Goal: Task Accomplishment & Management: Manage account settings

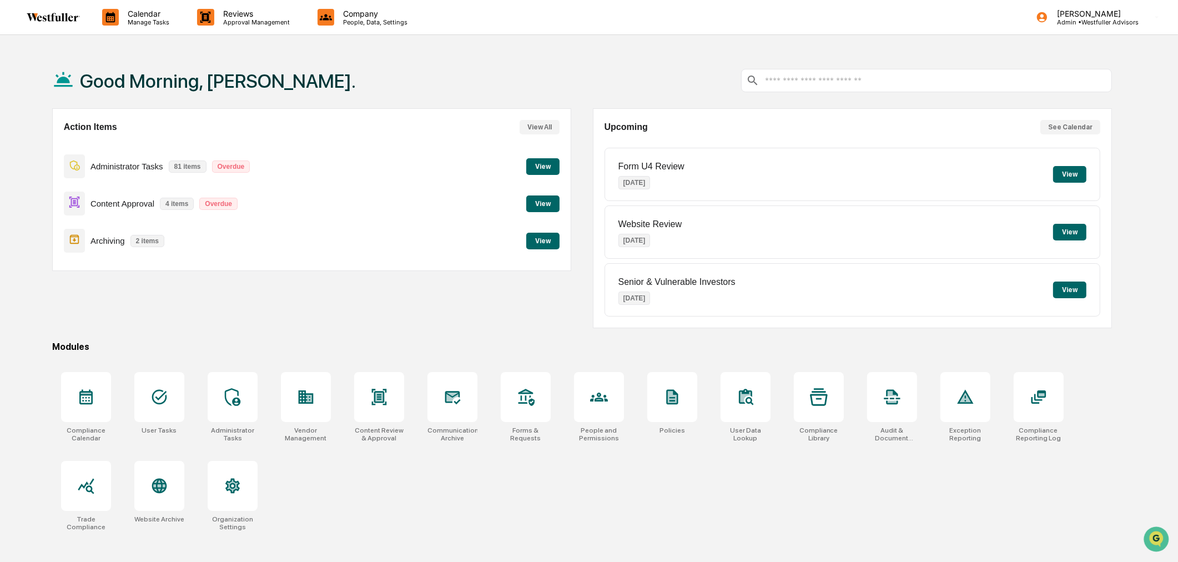
click at [547, 168] on button "View" at bounding box center [542, 166] width 33 height 17
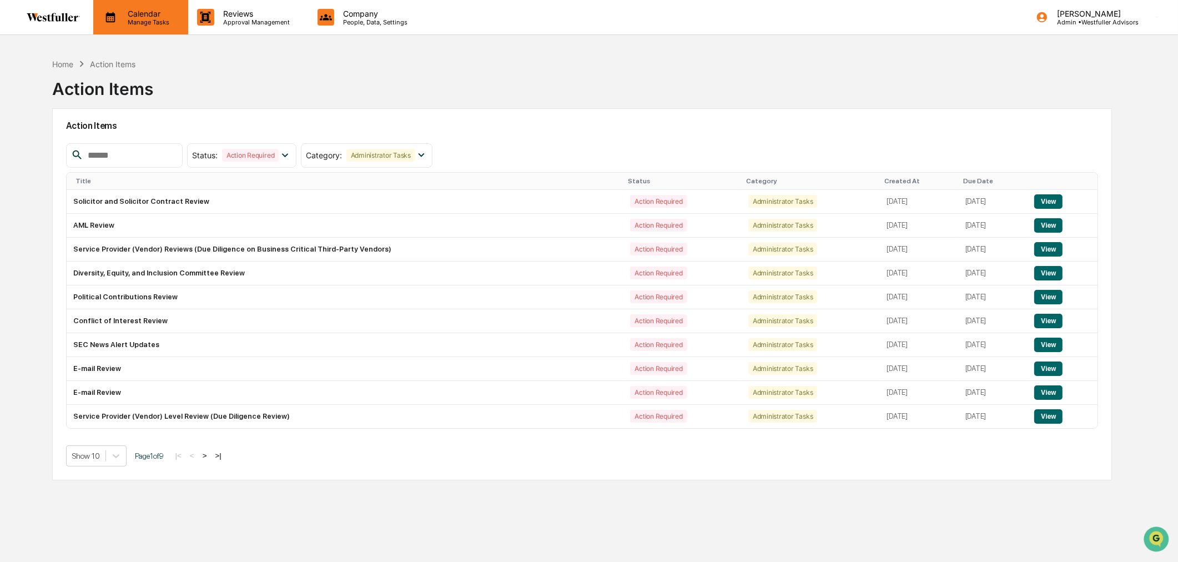
click at [155, 6] on div "Calendar Manage Tasks" at bounding box center [140, 17] width 95 height 34
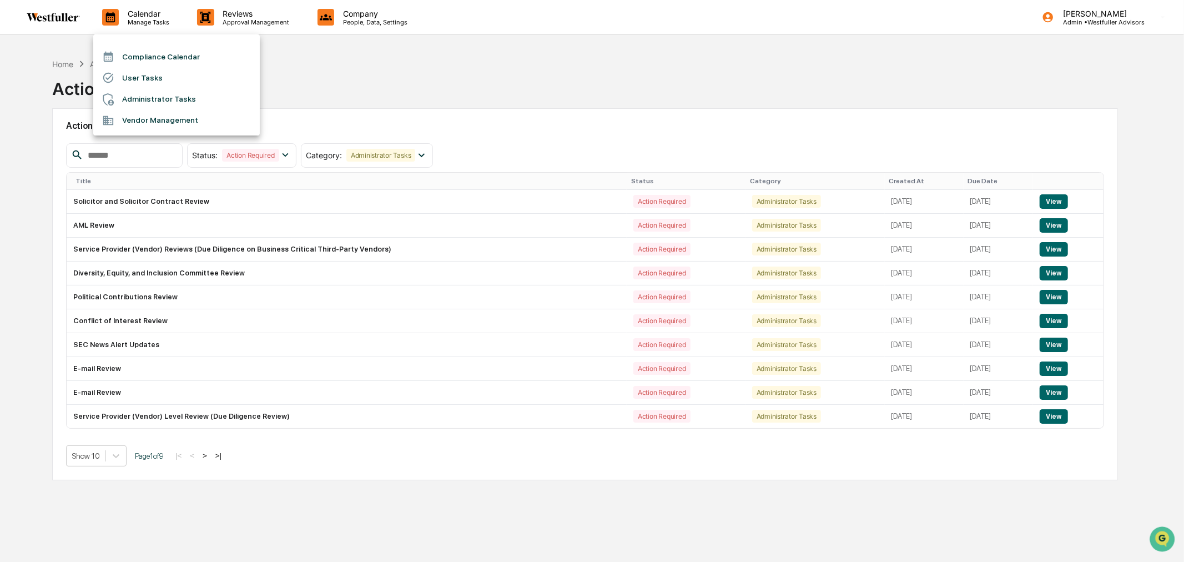
click at [156, 60] on li "Compliance Calendar" at bounding box center [176, 56] width 167 height 21
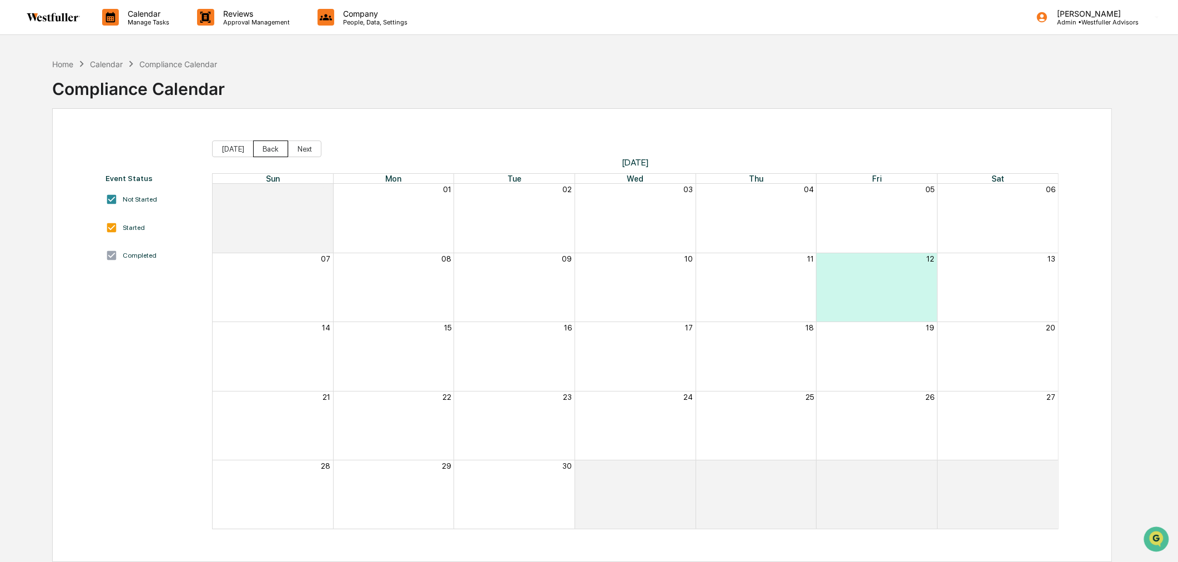
click at [258, 150] on button "Back" at bounding box center [270, 148] width 35 height 17
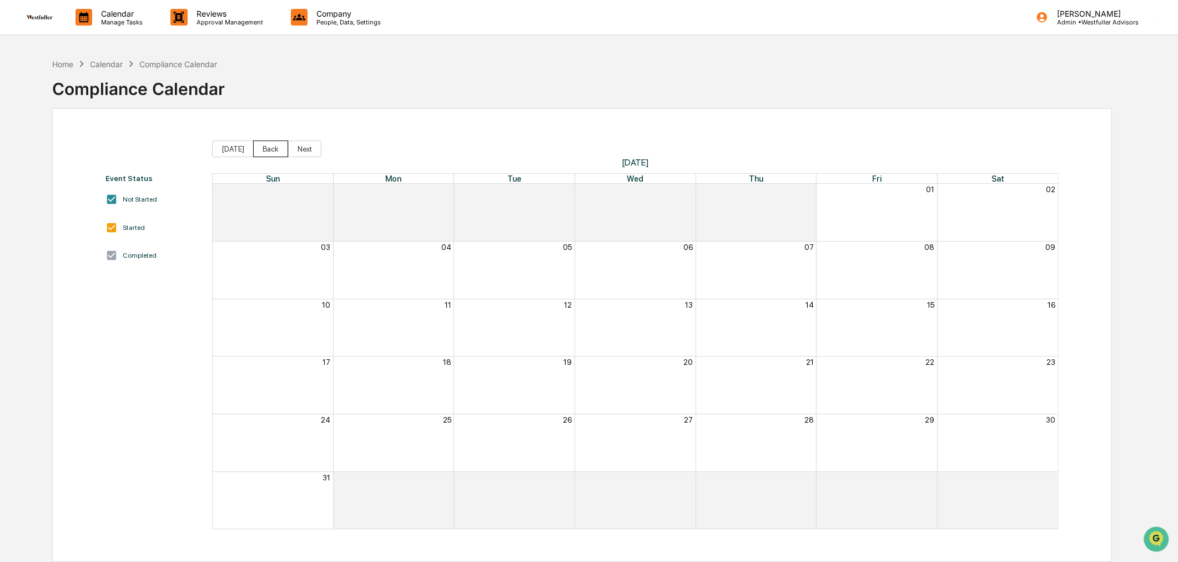
click at [258, 150] on button "Back" at bounding box center [270, 148] width 35 height 17
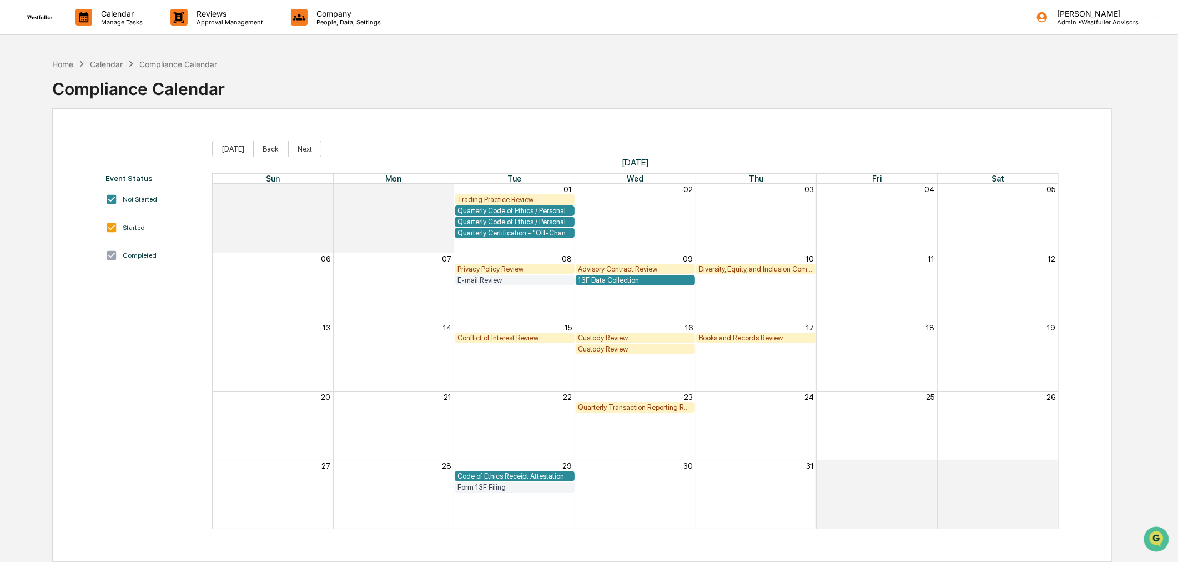
click at [258, 150] on button "Back" at bounding box center [270, 148] width 35 height 17
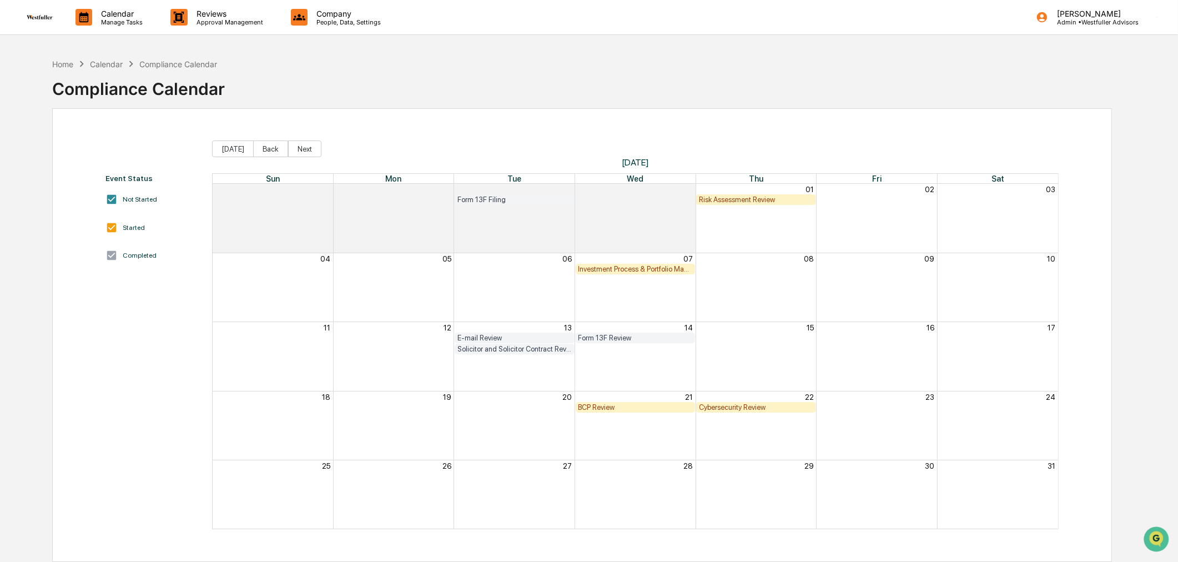
click at [258, 150] on button "Back" at bounding box center [270, 148] width 35 height 17
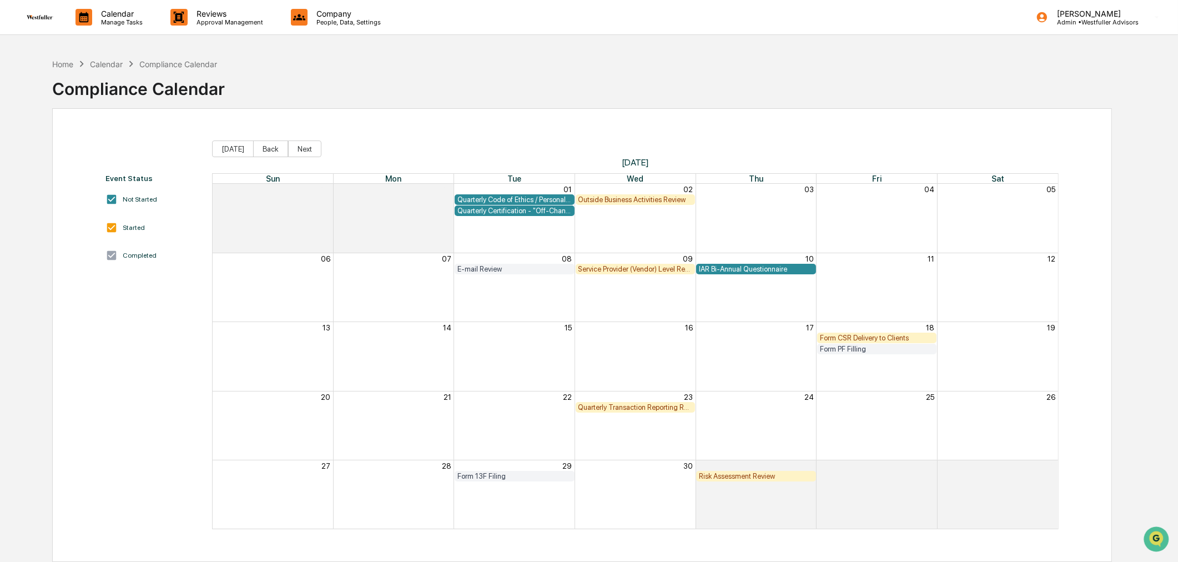
click at [258, 150] on button "Back" at bounding box center [270, 148] width 35 height 17
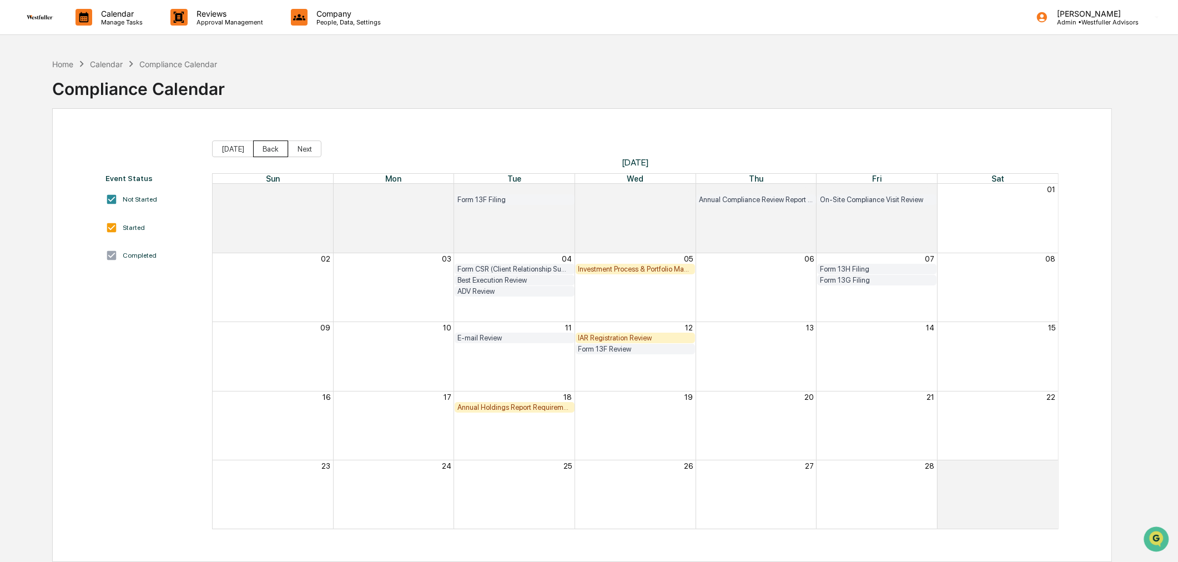
click at [258, 150] on button "Back" at bounding box center [270, 148] width 35 height 17
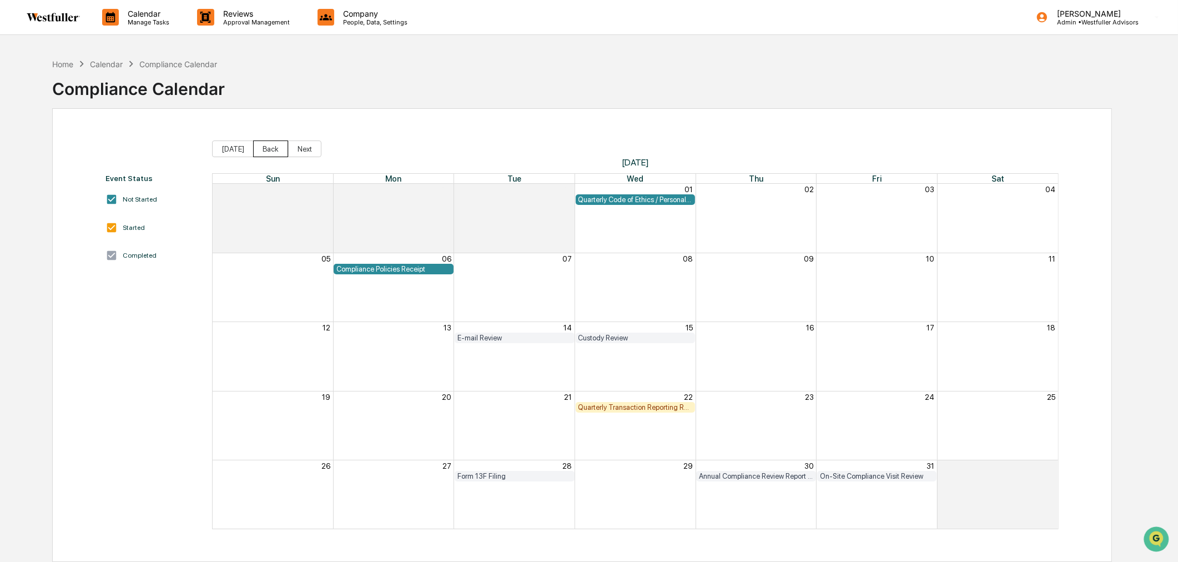
click at [258, 150] on button "Back" at bounding box center [270, 148] width 35 height 17
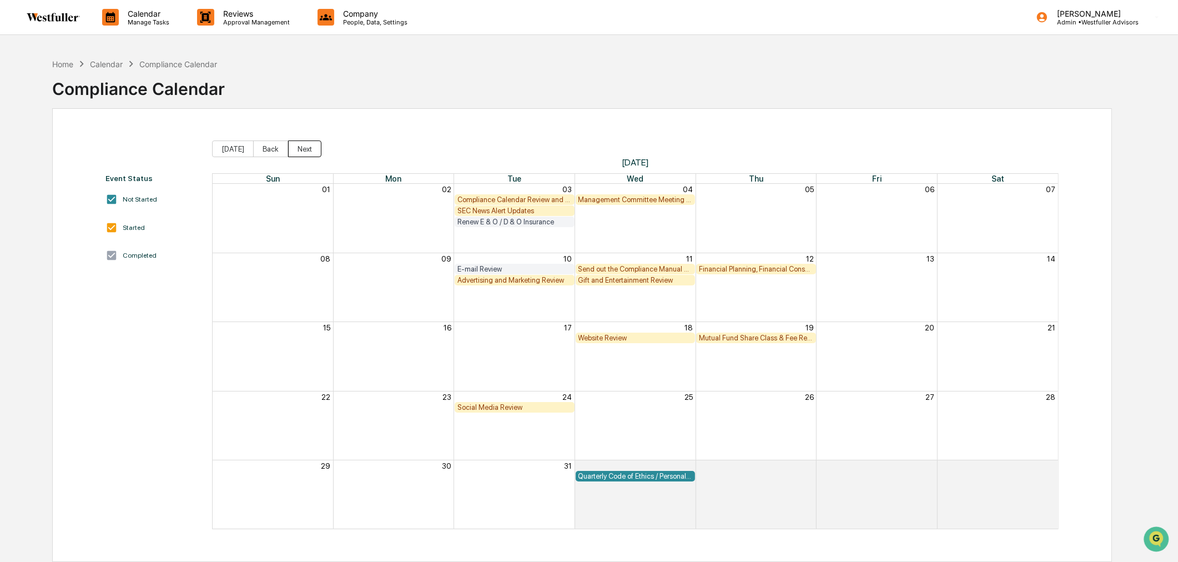
click at [290, 149] on button "Next" at bounding box center [304, 148] width 33 height 17
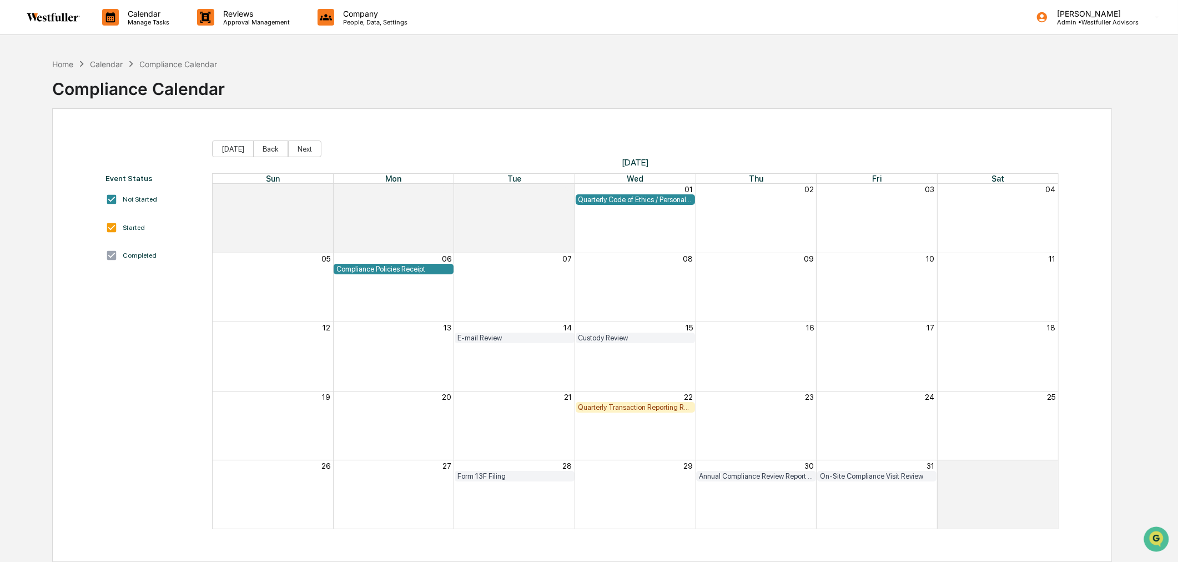
click at [623, 197] on div "Quarterly Code of Ethics / Personal Transaction Attestations" at bounding box center [635, 199] width 114 height 8
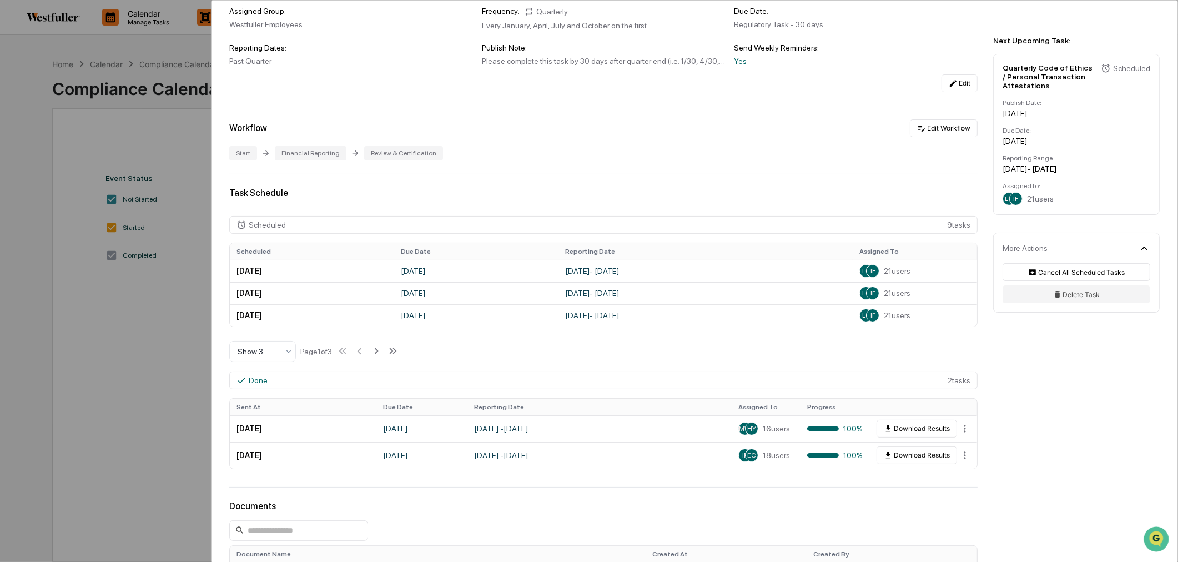
scroll to position [123, 0]
click at [786, 424] on div "MW HY 16 users" at bounding box center [766, 425] width 56 height 13
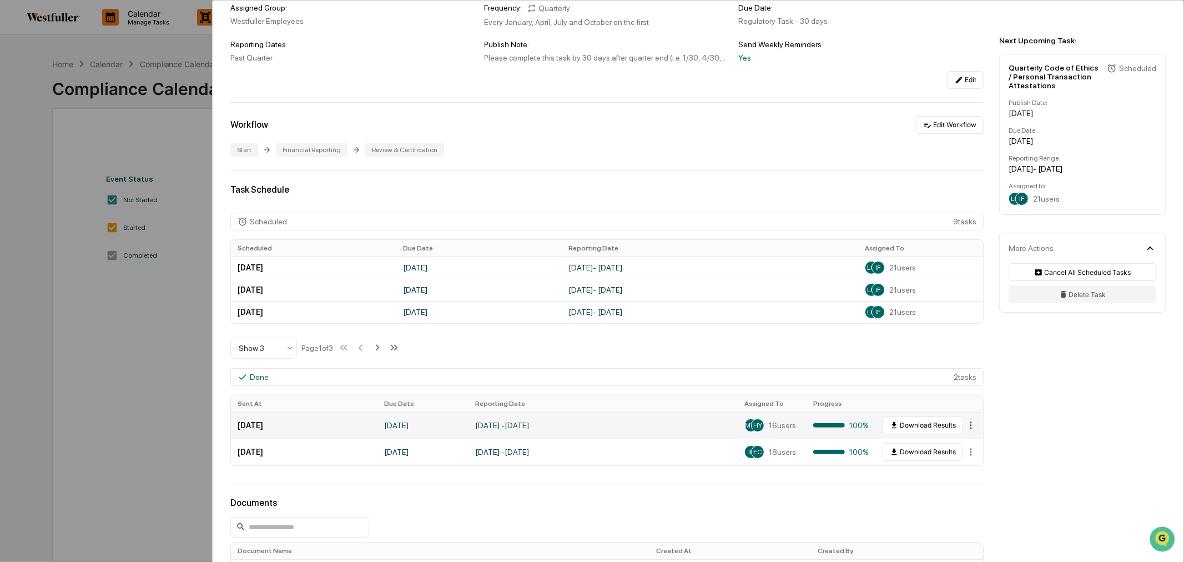
click at [962, 427] on html "Calendar Manage Tasks Reviews Approval Management Company People, Data, Setting…" at bounding box center [592, 281] width 1184 height 562
click at [962, 441] on div "View" at bounding box center [964, 446] width 71 height 18
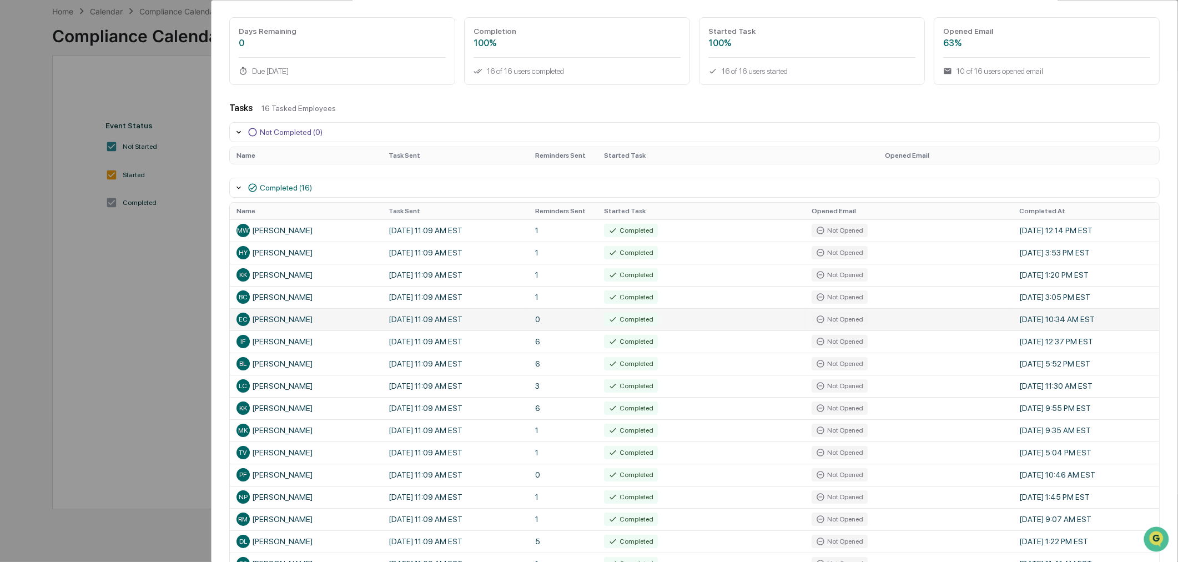
scroll to position [135, 0]
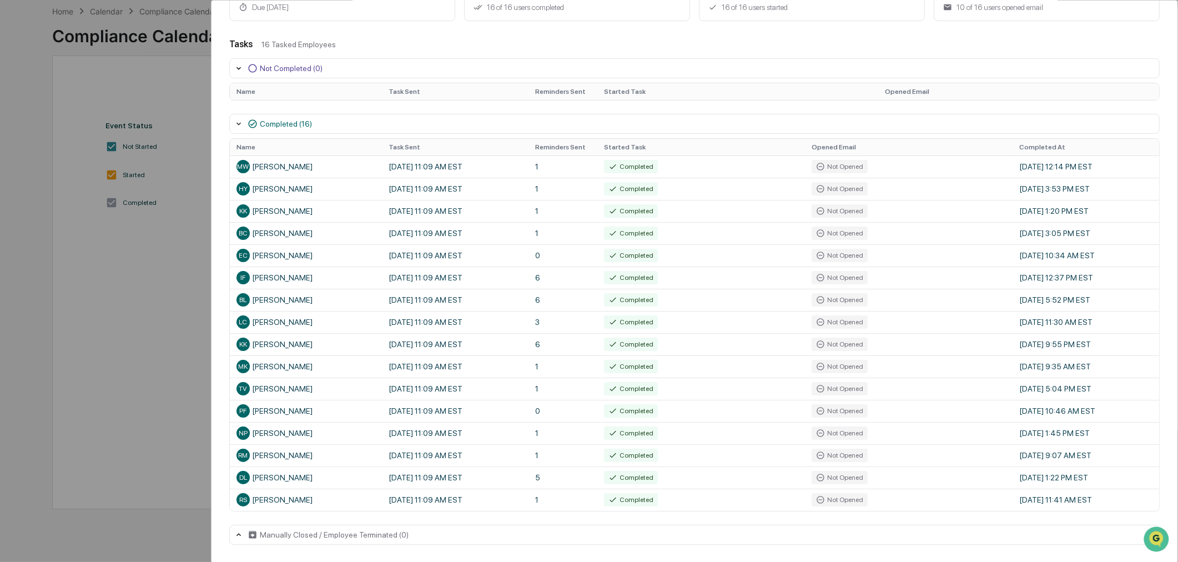
click at [113, 280] on div "User Tasks Quarterly Code of Ethics / Personal Transaction Attestations Task De…" at bounding box center [589, 281] width 1178 height 562
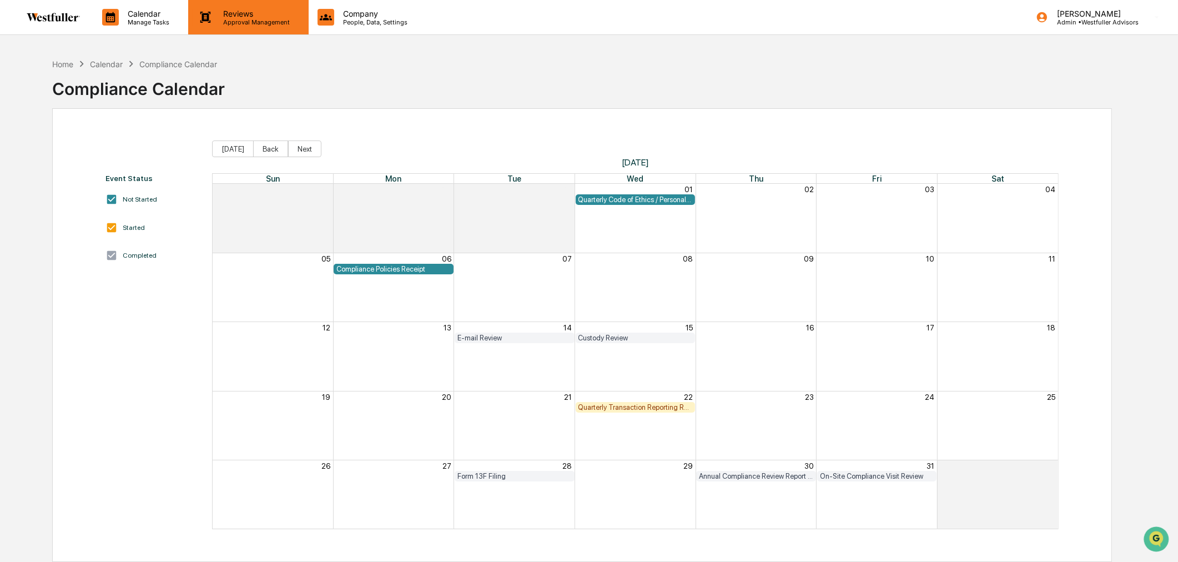
click at [242, 17] on p "Reviews" at bounding box center [254, 13] width 81 height 9
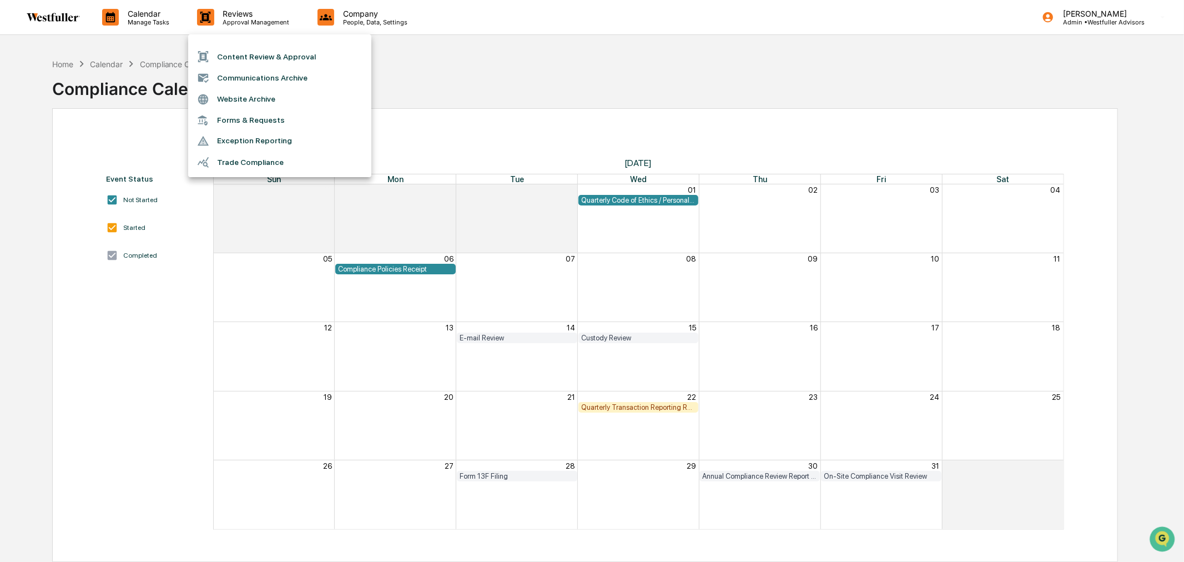
click at [244, 113] on li "Forms & Requests" at bounding box center [279, 120] width 183 height 21
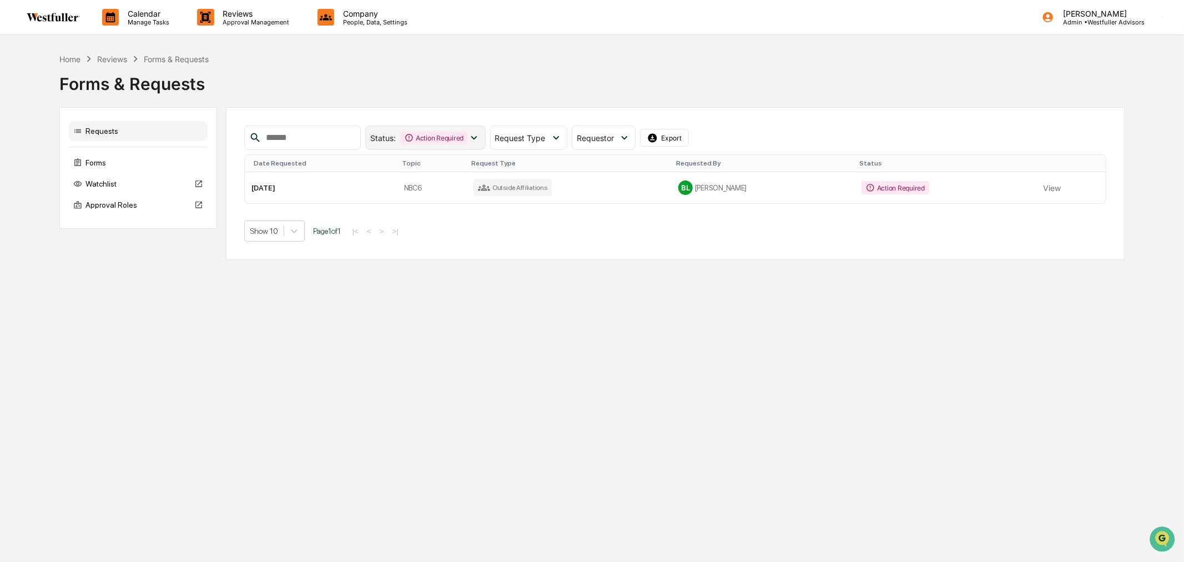
click at [468, 137] on div "Action Required" at bounding box center [434, 137] width 68 height 13
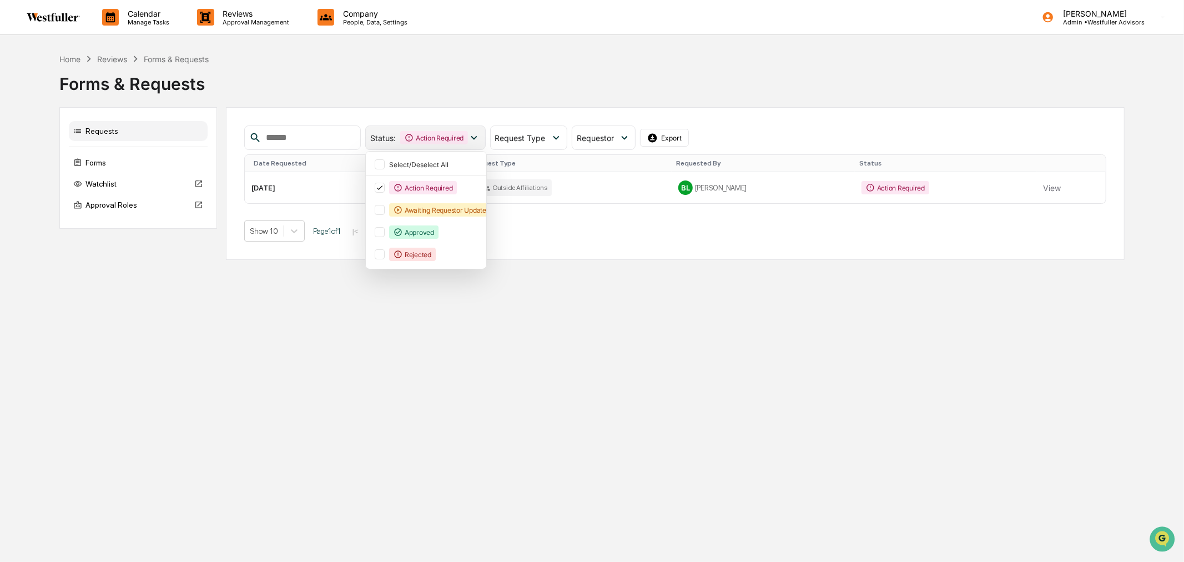
click at [468, 137] on div "Action Required" at bounding box center [434, 137] width 68 height 13
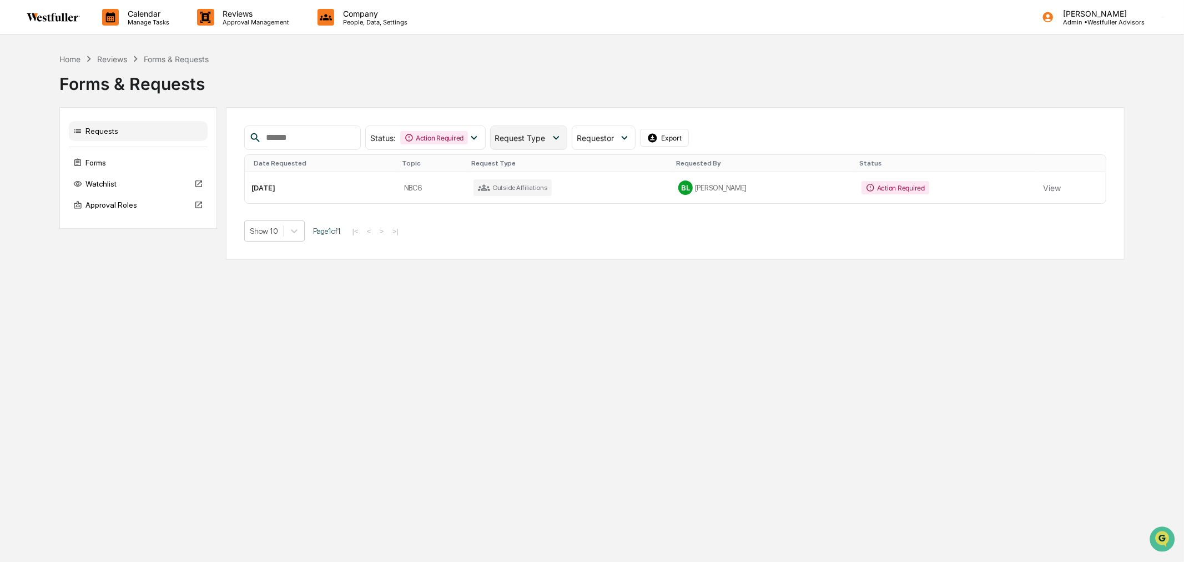
click at [519, 134] on span "Request Type" at bounding box center [520, 137] width 51 height 9
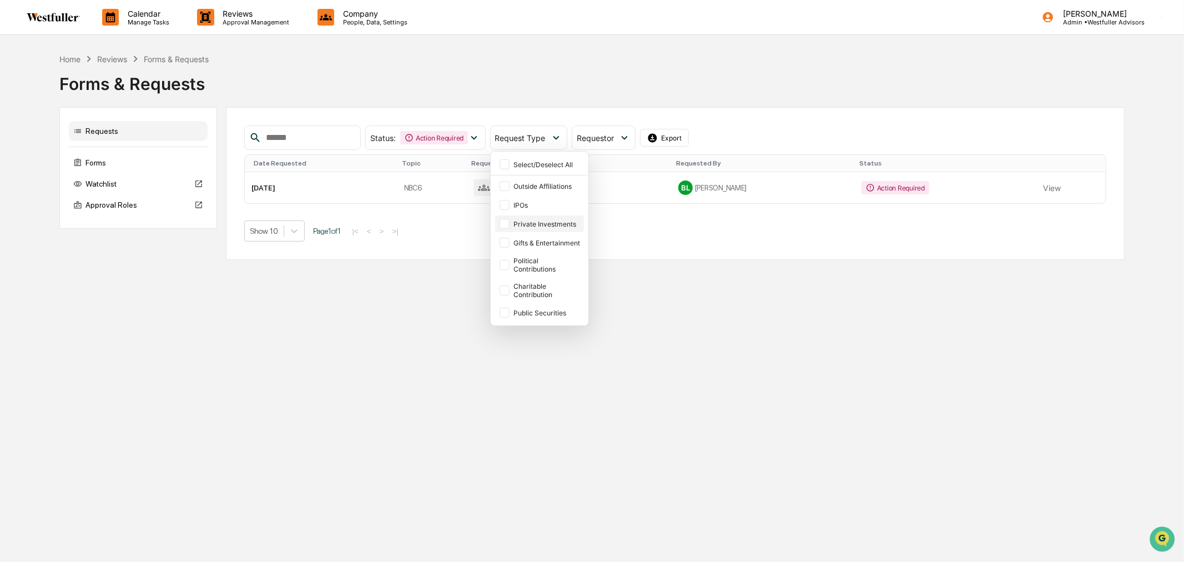
click at [548, 219] on div "Private Investments" at bounding box center [539, 223] width 89 height 17
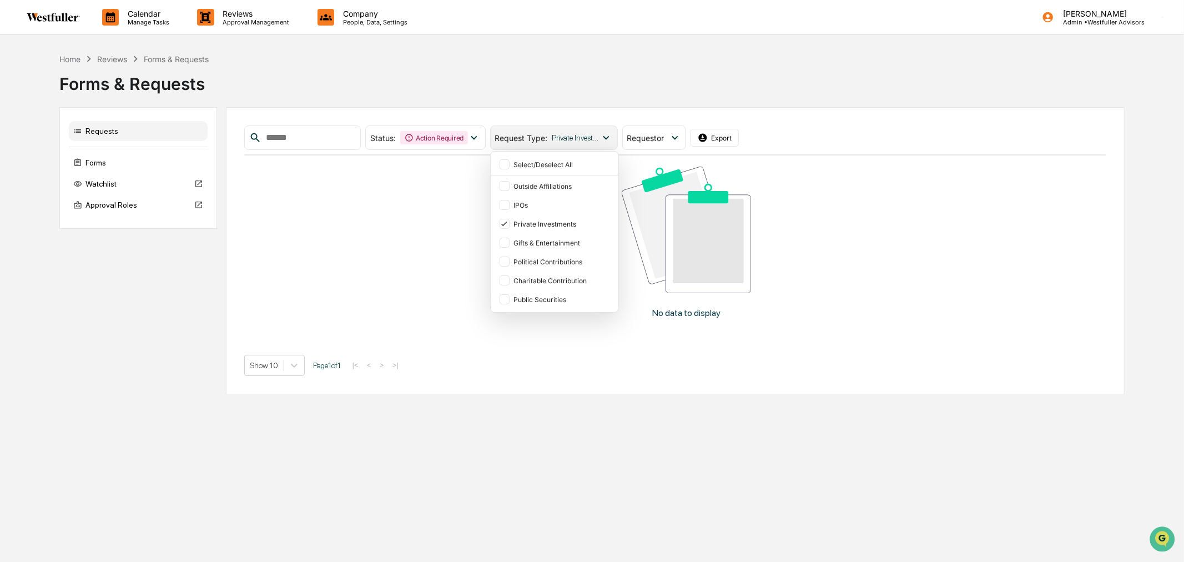
click at [539, 138] on span "Request Type :" at bounding box center [521, 137] width 53 height 9
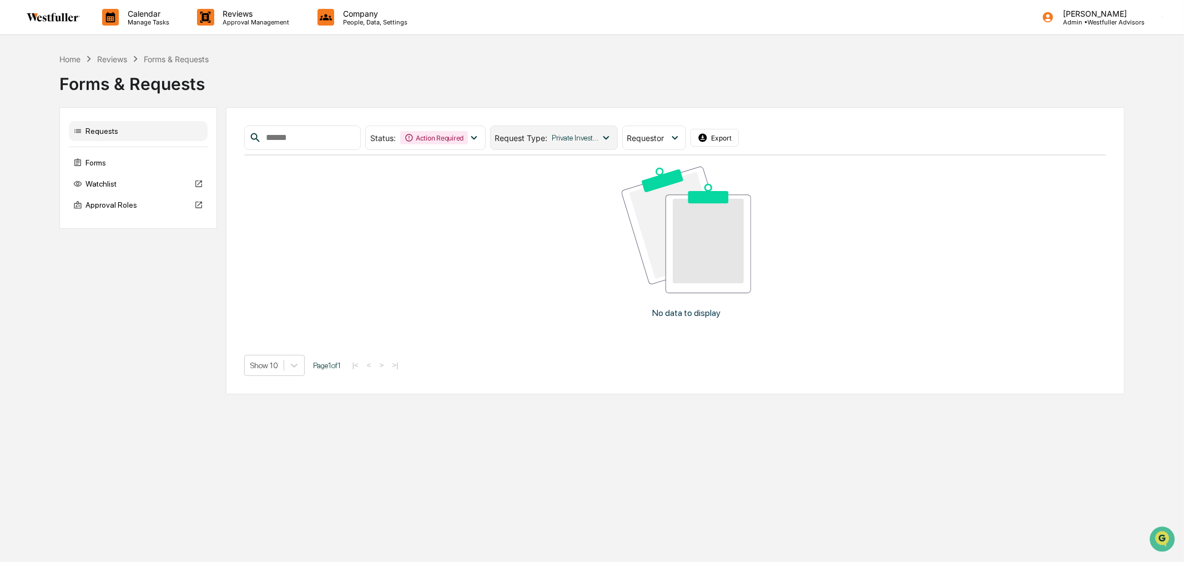
click at [565, 132] on div "Request Type : Private Investments" at bounding box center [554, 137] width 128 height 24
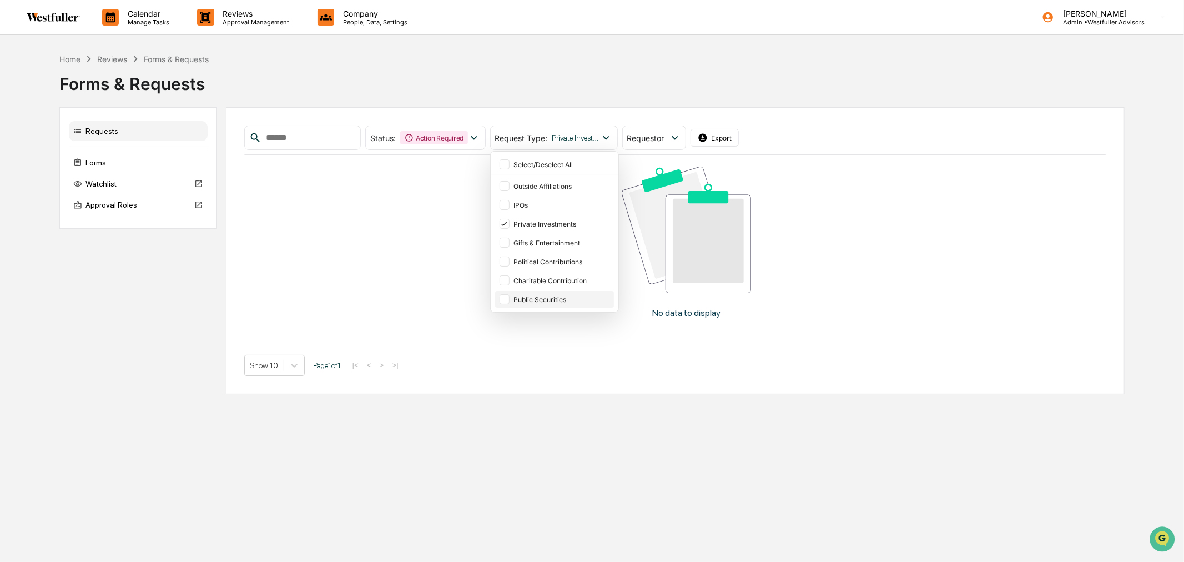
click at [557, 299] on div "Public Securities" at bounding box center [563, 299] width 98 height 8
click at [468, 141] on div "Action Required" at bounding box center [434, 137] width 68 height 13
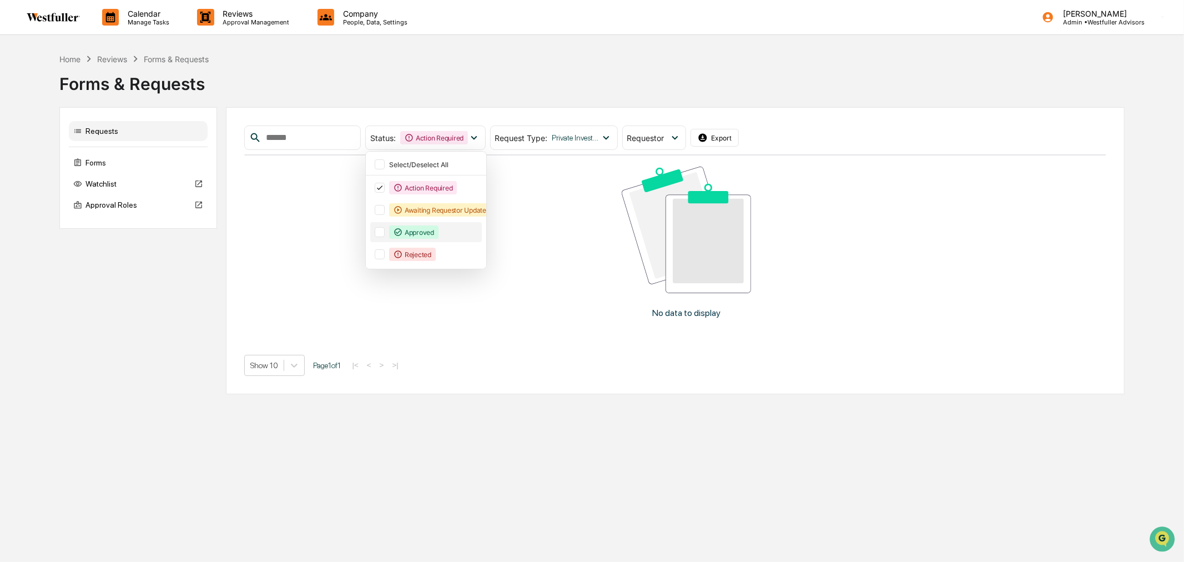
click at [439, 230] on div "Approved" at bounding box center [413, 231] width 49 height 13
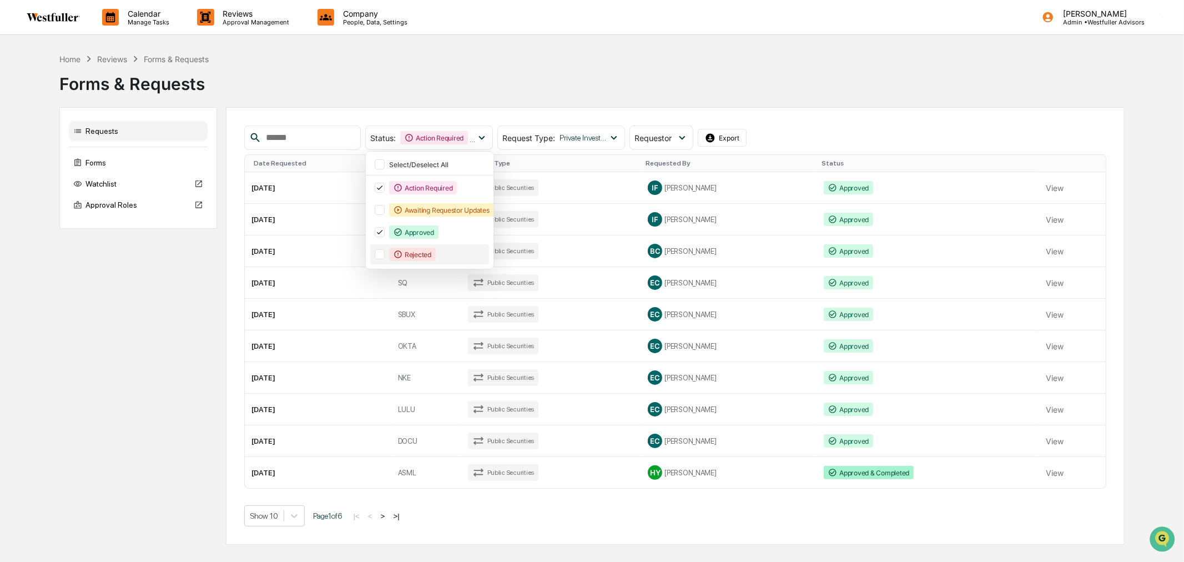
click at [385, 254] on div at bounding box center [380, 254] width 10 height 10
click at [385, 208] on div at bounding box center [380, 210] width 10 height 10
click at [517, 84] on div "Forms & Requests" at bounding box center [592, 79] width 1066 height 29
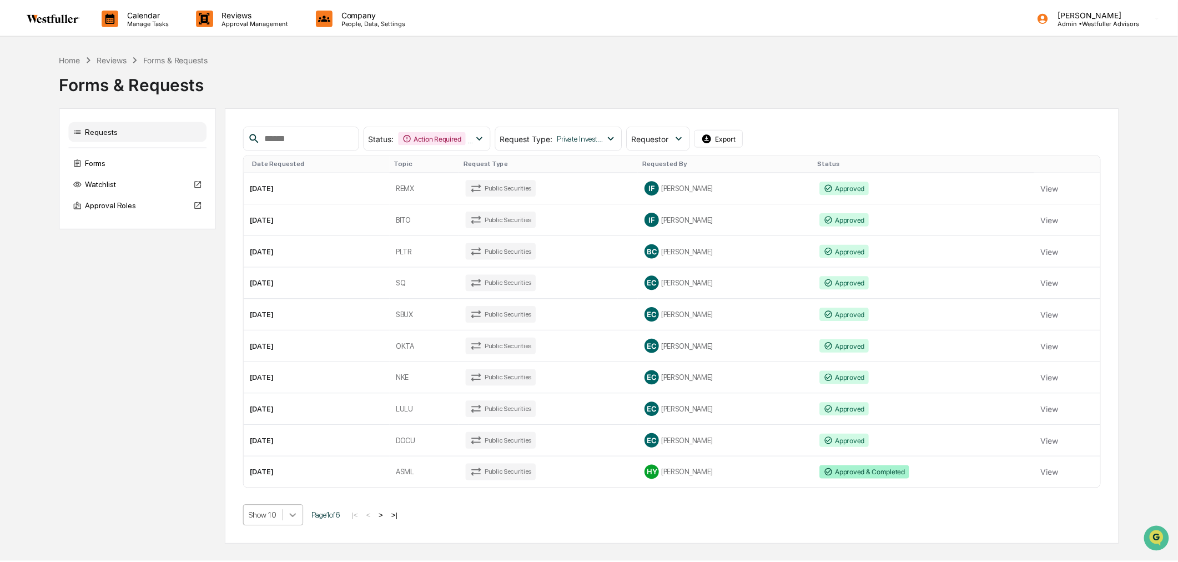
scroll to position [65, 0]
click at [293, 520] on body "Calendar Manage Tasks Reviews Approval Management Company People, Data, Setting…" at bounding box center [589, 281] width 1178 height 562
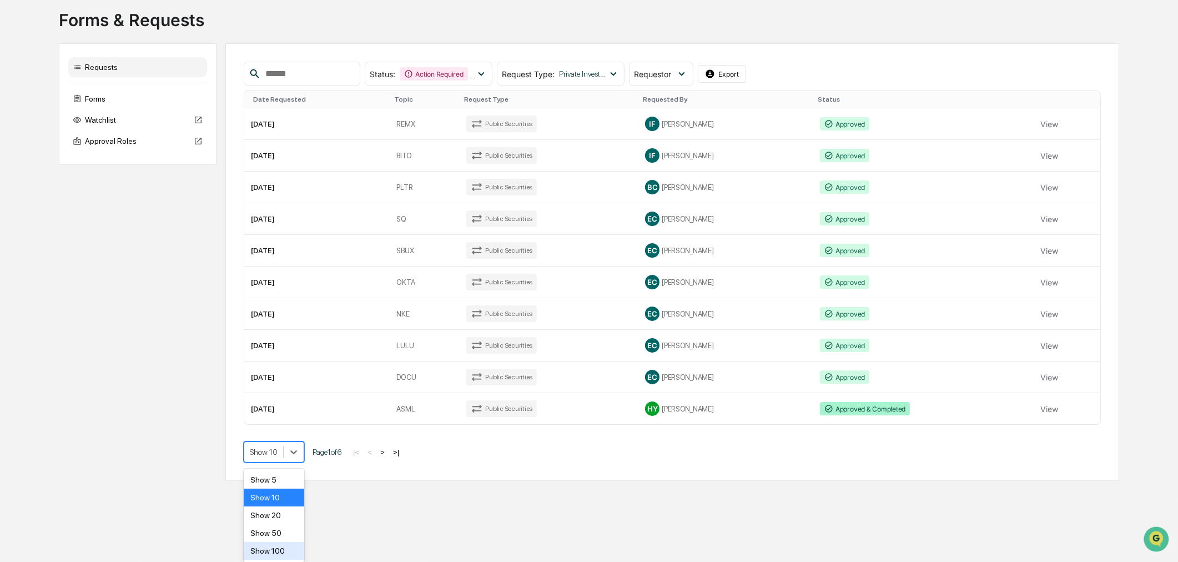
click at [282, 547] on div "Show 100" at bounding box center [274, 551] width 61 height 18
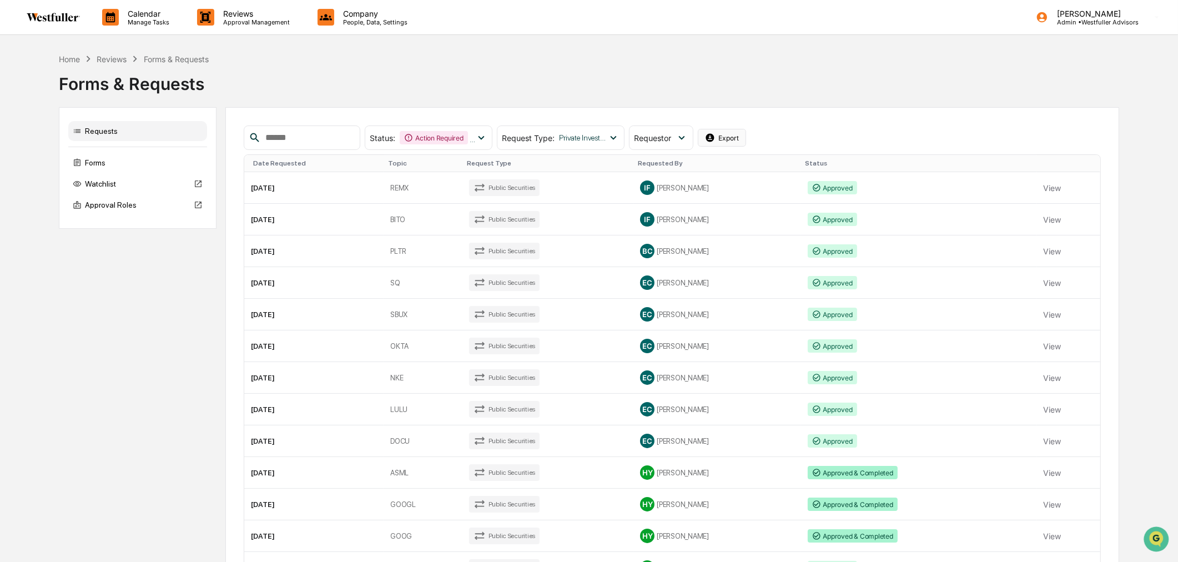
click at [747, 135] on button "Export" at bounding box center [722, 138] width 49 height 18
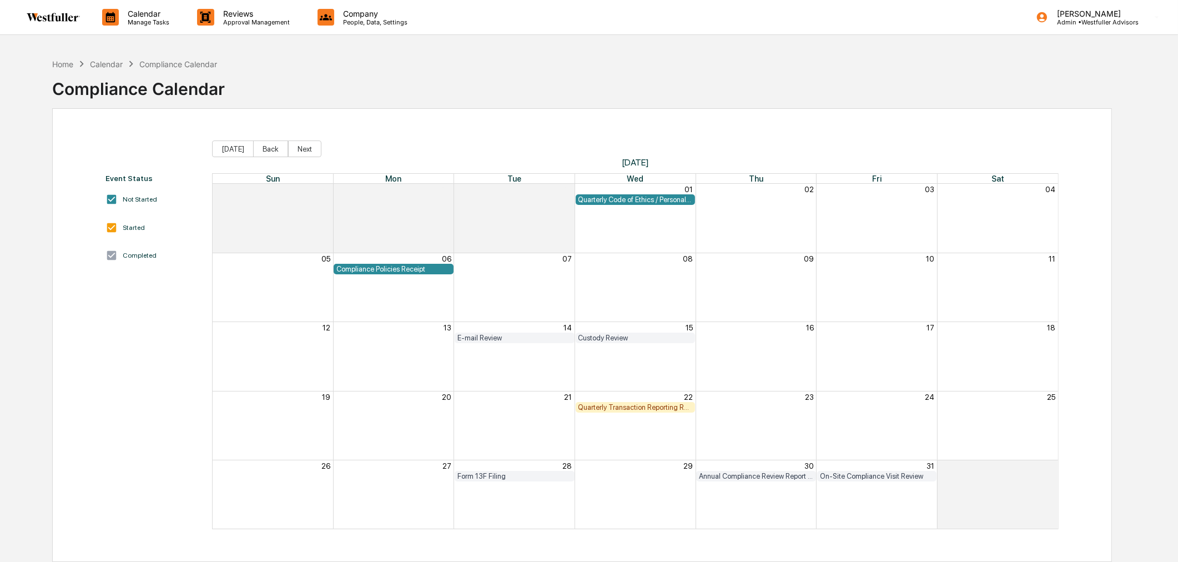
click at [617, 199] on div "Quarterly Code of Ethics / Personal Transaction Attestations" at bounding box center [635, 199] width 114 height 8
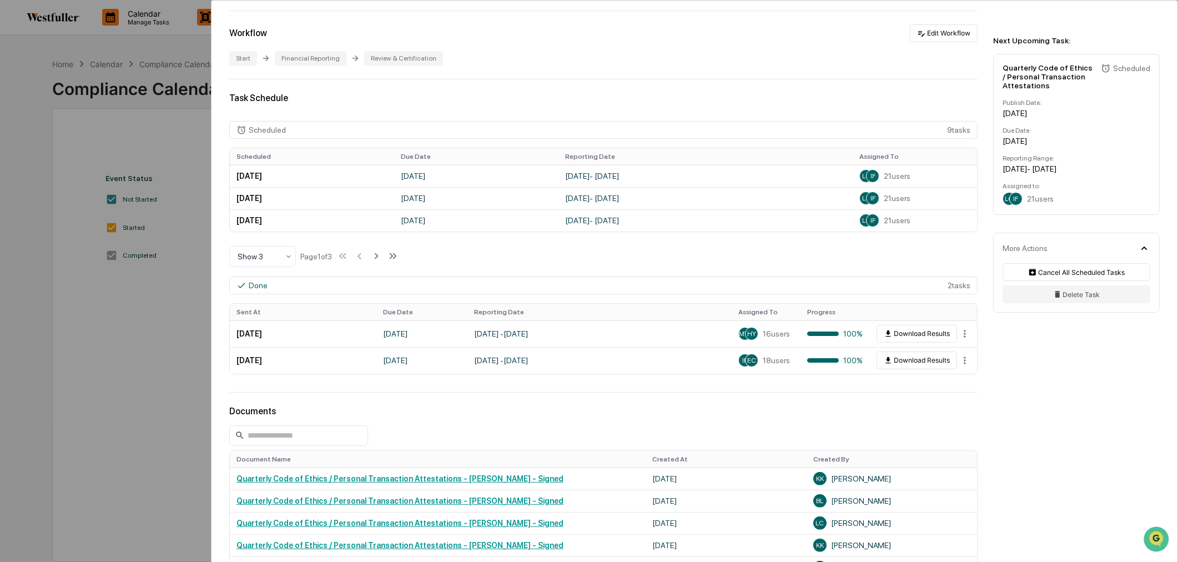
scroll to position [246, 0]
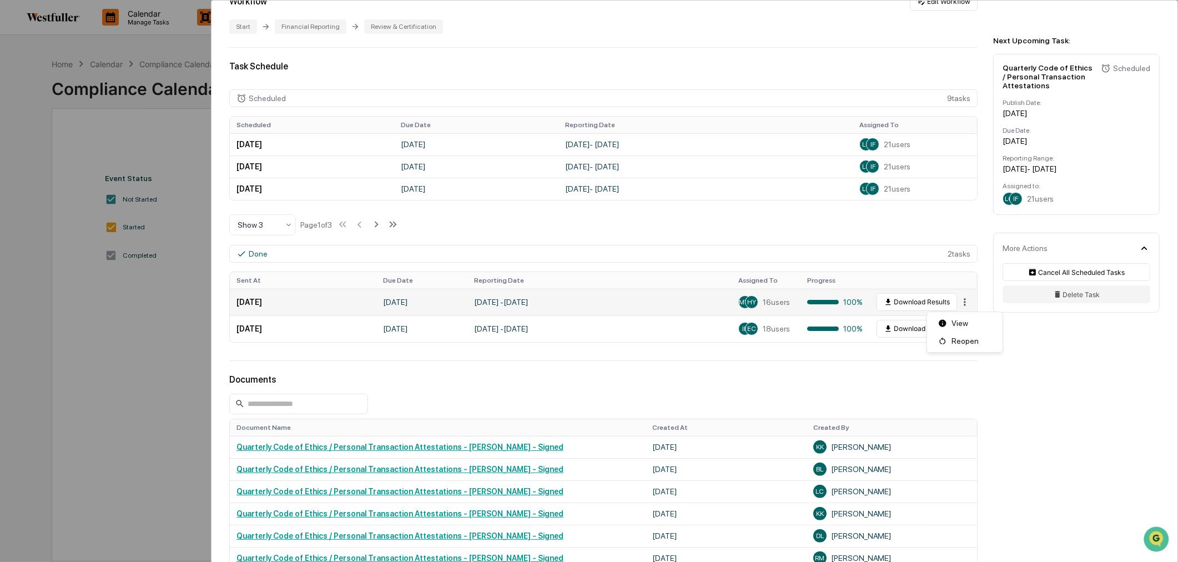
click at [958, 304] on html "Calendar Manage Tasks Reviews Approval Management Company People, Data, Setting…" at bounding box center [589, 281] width 1178 height 562
click at [963, 325] on div "View" at bounding box center [964, 323] width 71 height 18
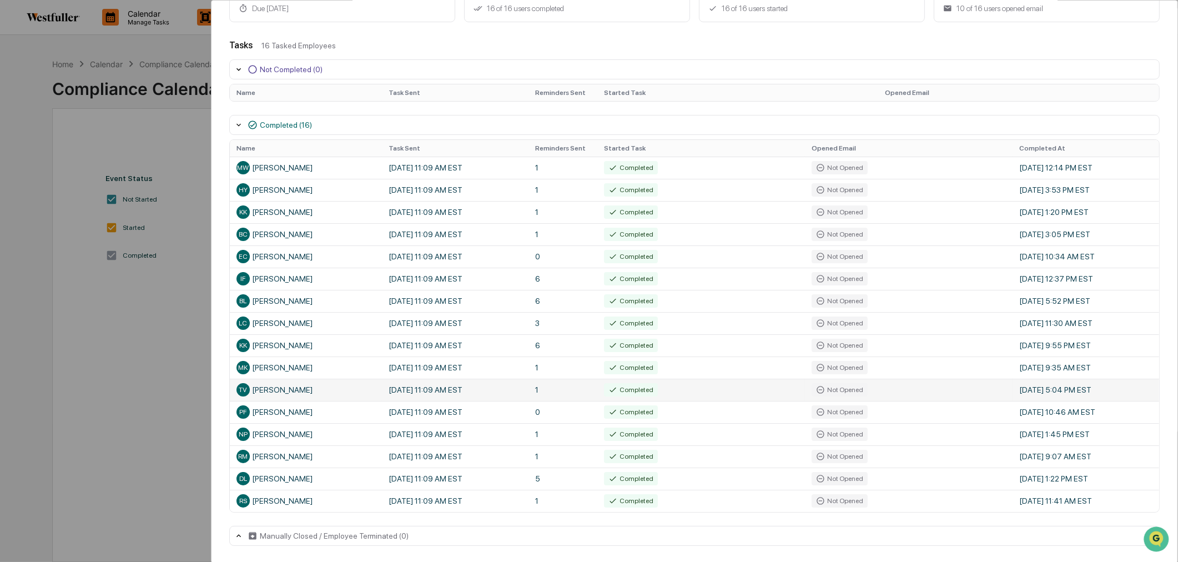
scroll to position [135, 0]
click at [1046, 147] on th "Completed At" at bounding box center [1086, 147] width 147 height 17
